Goal: Find specific page/section: Find specific page/section

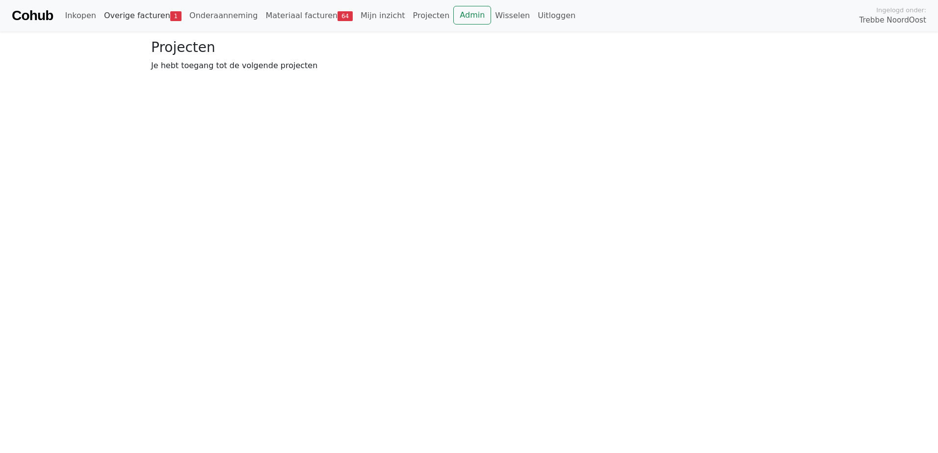
click at [142, 15] on link "Overige facturen 1" at bounding box center [142, 16] width 85 height 20
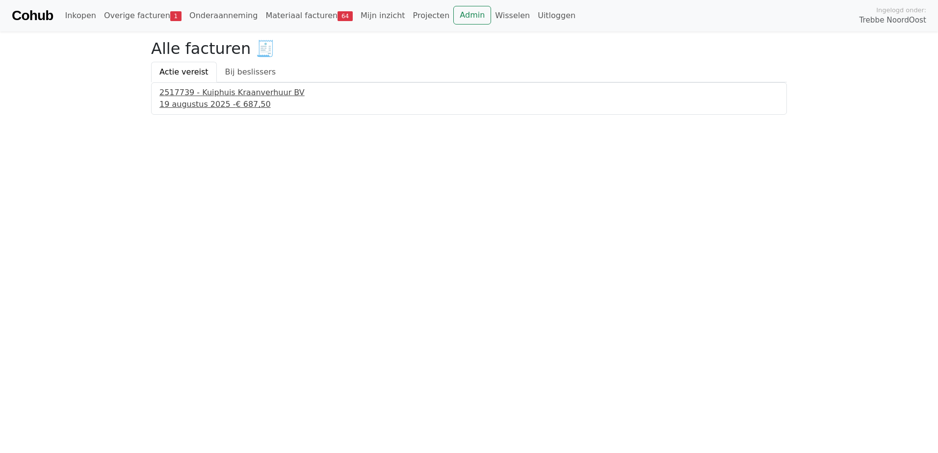
click at [190, 104] on div "19 augustus 2025 - € 687,50" at bounding box center [468, 105] width 619 height 12
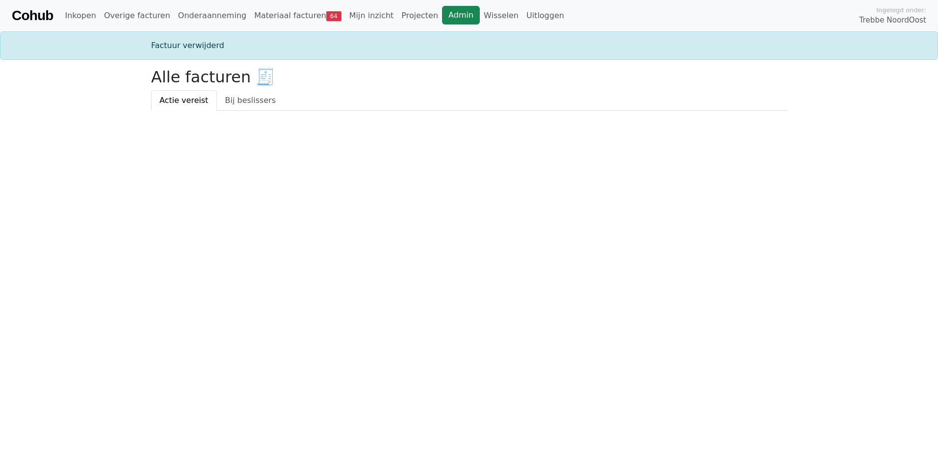
click at [442, 16] on link "Admin" at bounding box center [461, 15] width 38 height 19
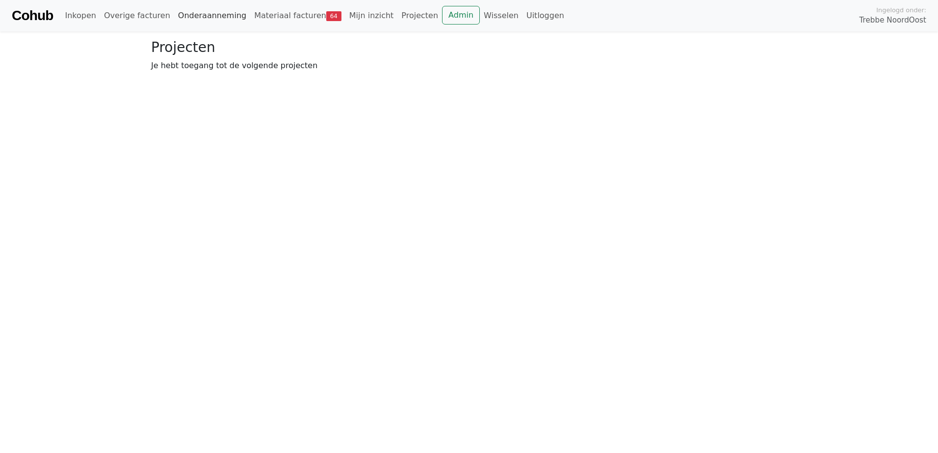
click at [180, 15] on link "Onderaanneming" at bounding box center [212, 16] width 76 height 20
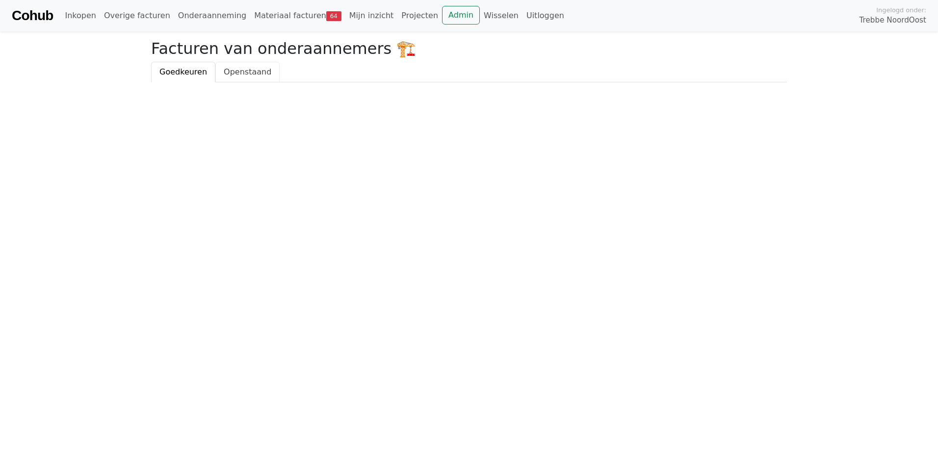
click at [246, 74] on span "Openstaand" at bounding box center [248, 71] width 48 height 9
click at [150, 69] on div "Facturen van onderaannemers 🏗️ Goedkeuren Openstaand" at bounding box center [469, 60] width 648 height 43
click at [199, 69] on span "Goedkeuren" at bounding box center [183, 71] width 48 height 9
click at [127, 14] on link "Overige facturen" at bounding box center [137, 16] width 74 height 20
click at [271, 13] on link "Materiaal facturen 64" at bounding box center [297, 16] width 95 height 20
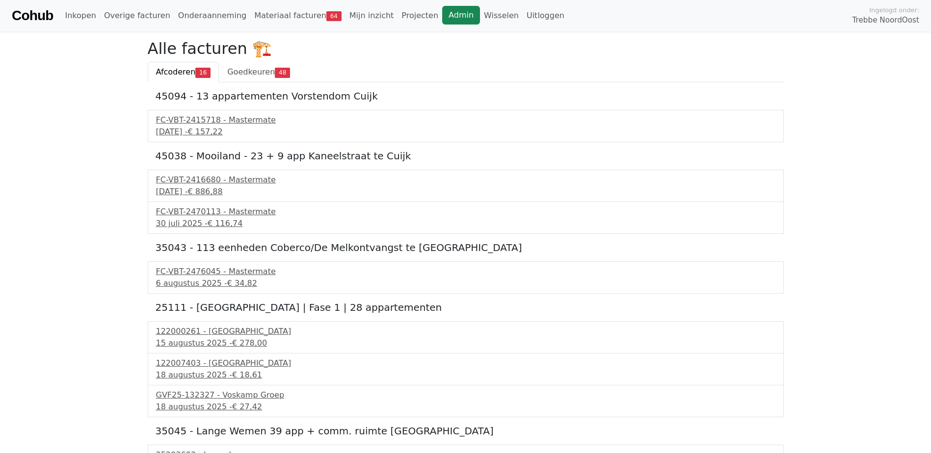
click at [442, 19] on link "Admin" at bounding box center [461, 15] width 38 height 19
